Goal: Check status

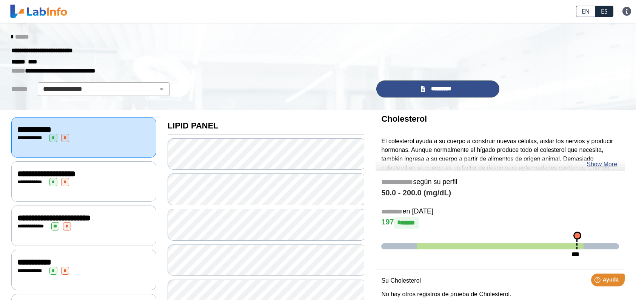
click at [405, 88] on link "*********" at bounding box center [437, 88] width 123 height 17
click at [434, 88] on span "*********" at bounding box center [441, 89] width 28 height 8
